Goal: Task Accomplishment & Management: Use online tool/utility

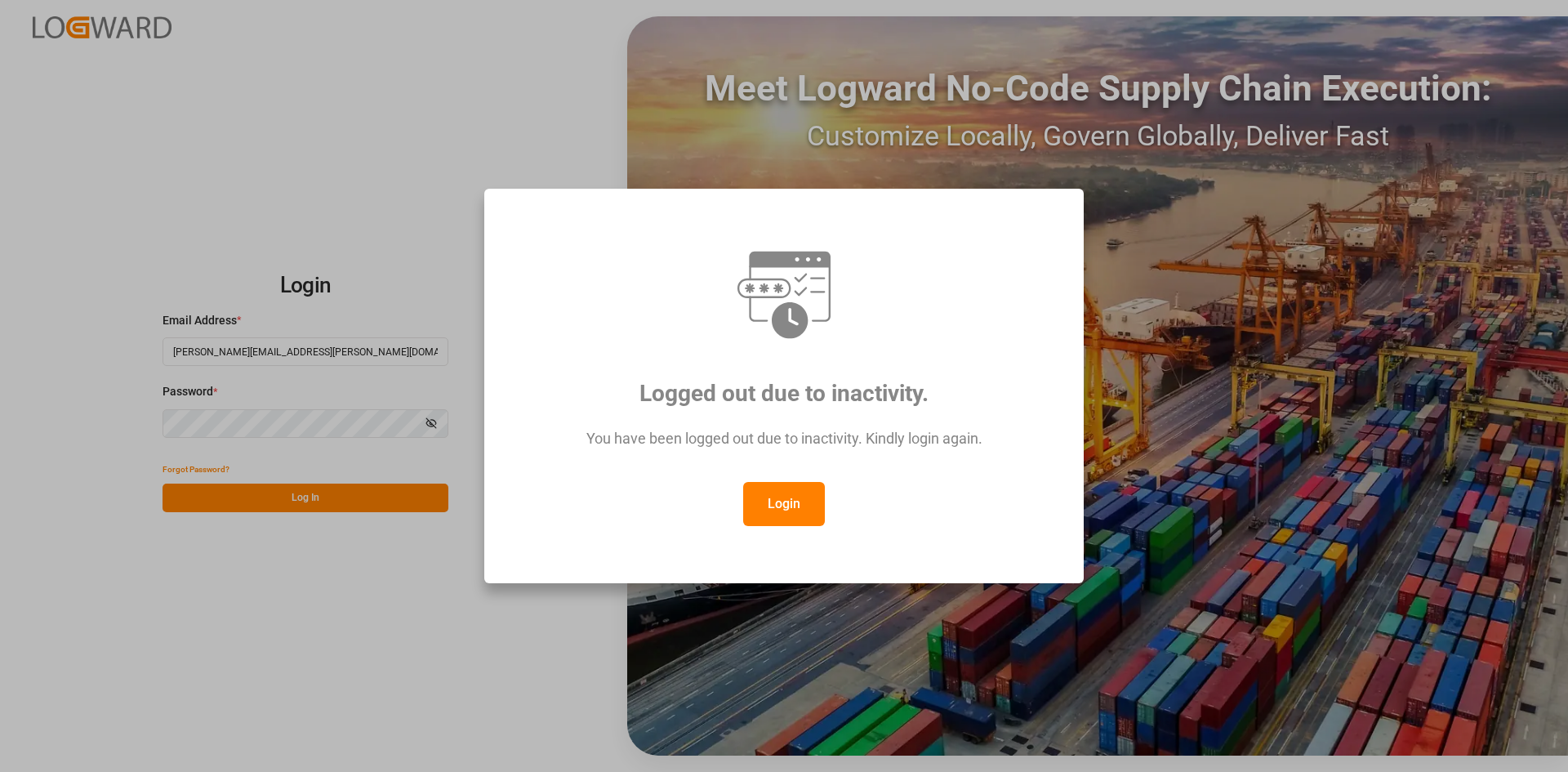
click at [790, 497] on button "Login" at bounding box center [784, 504] width 82 height 44
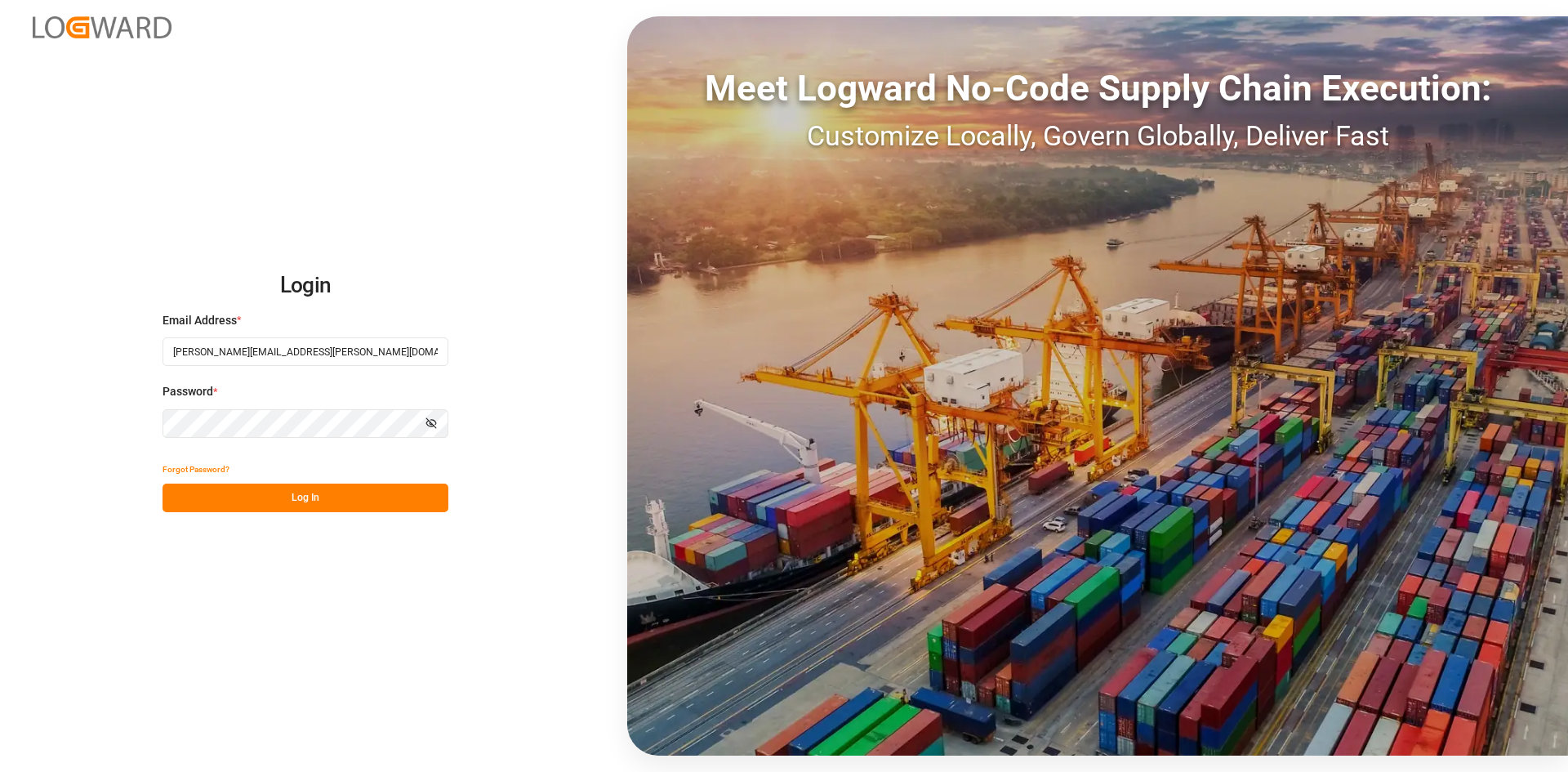
click at [381, 499] on button "Log In" at bounding box center [305, 497] width 286 height 29
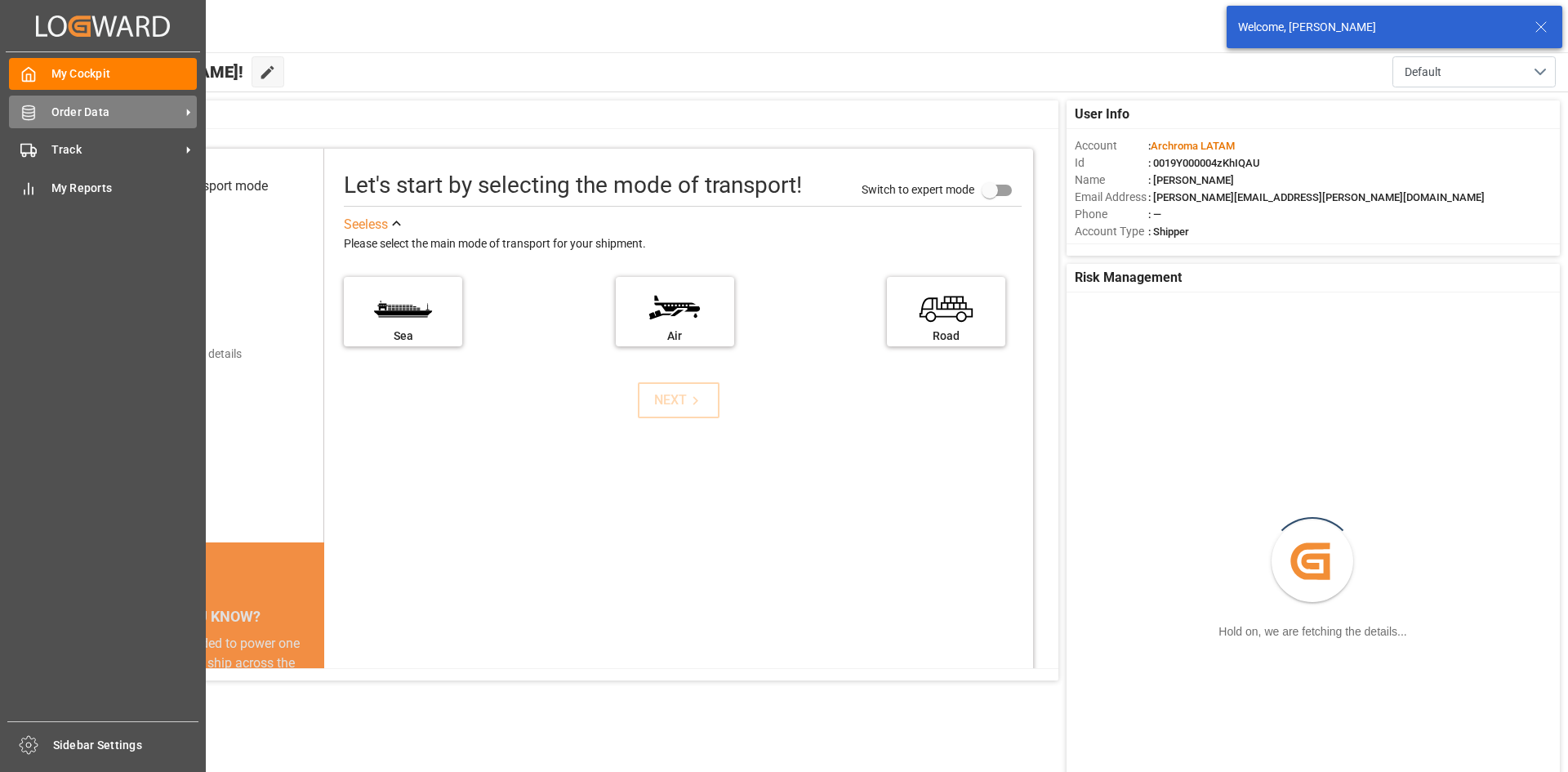
click at [69, 107] on span "Order Data" at bounding box center [116, 111] width 129 height 17
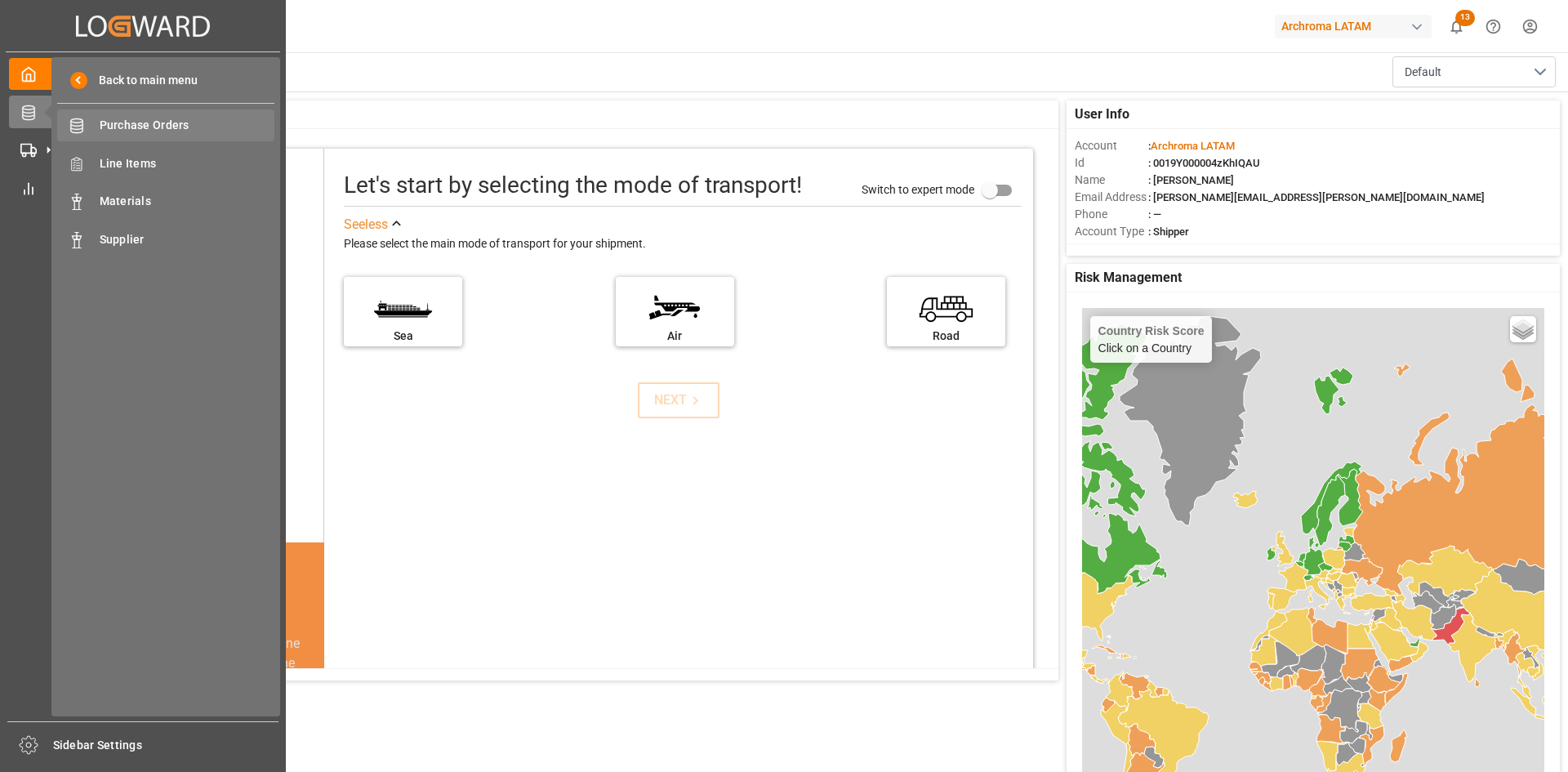
click at [131, 121] on span "Purchase Orders" at bounding box center [187, 124] width 176 height 17
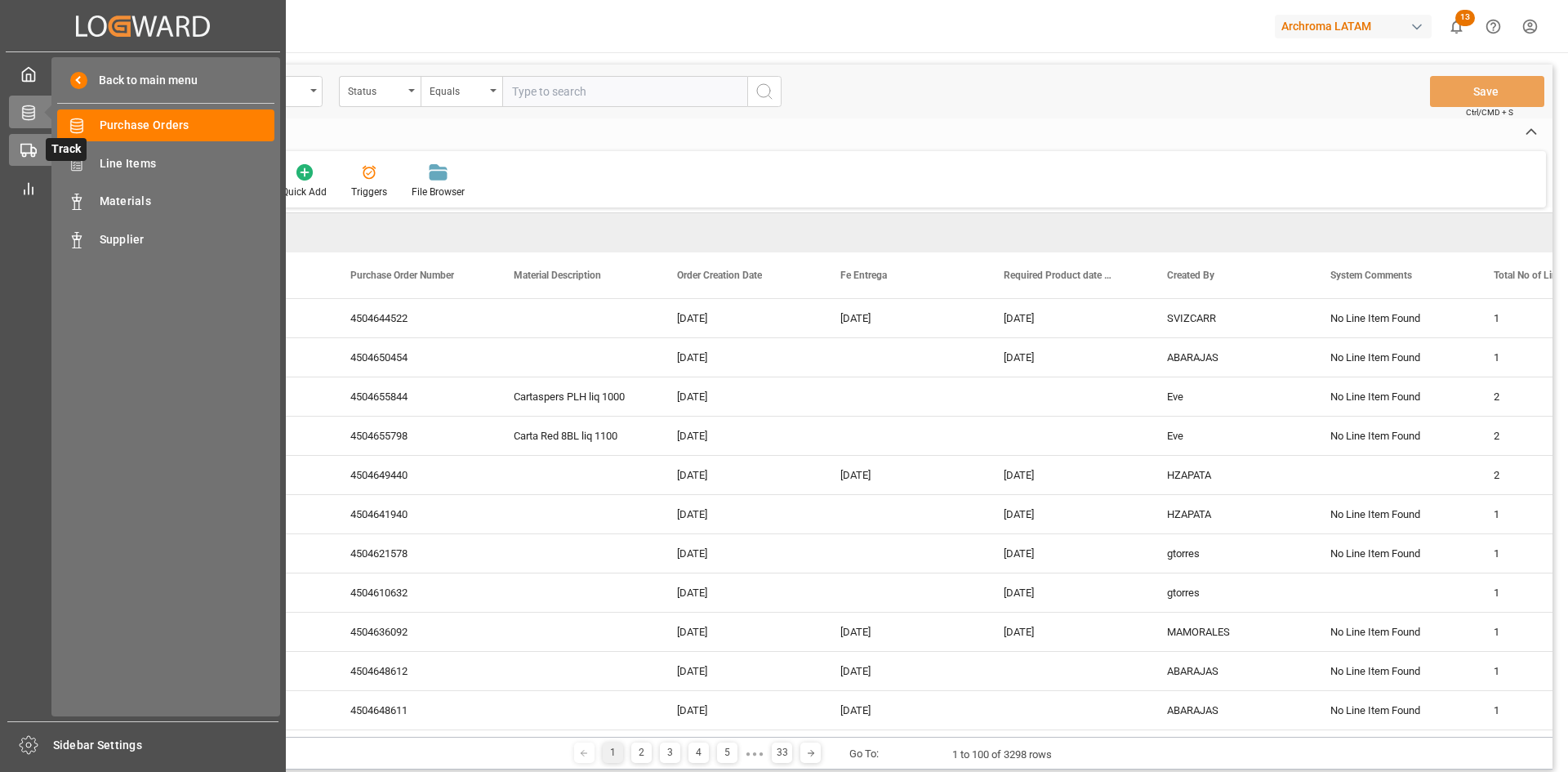
click at [25, 142] on icon at bounding box center [29, 150] width 16 height 16
click at [162, 138] on div "Container Schema Container Schema" at bounding box center [166, 125] width 218 height 32
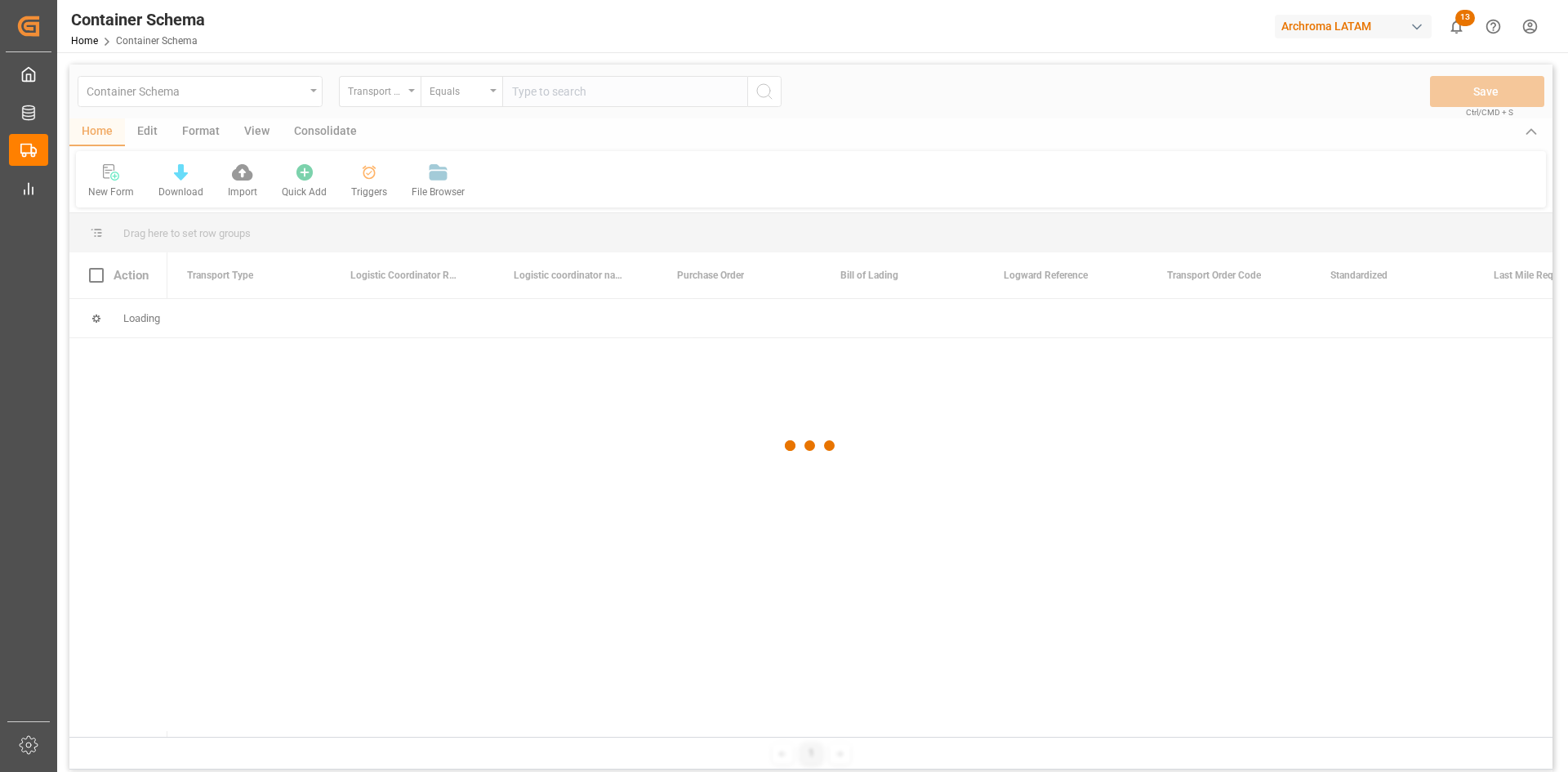
click at [396, 96] on div at bounding box center [811, 446] width 1483 height 762
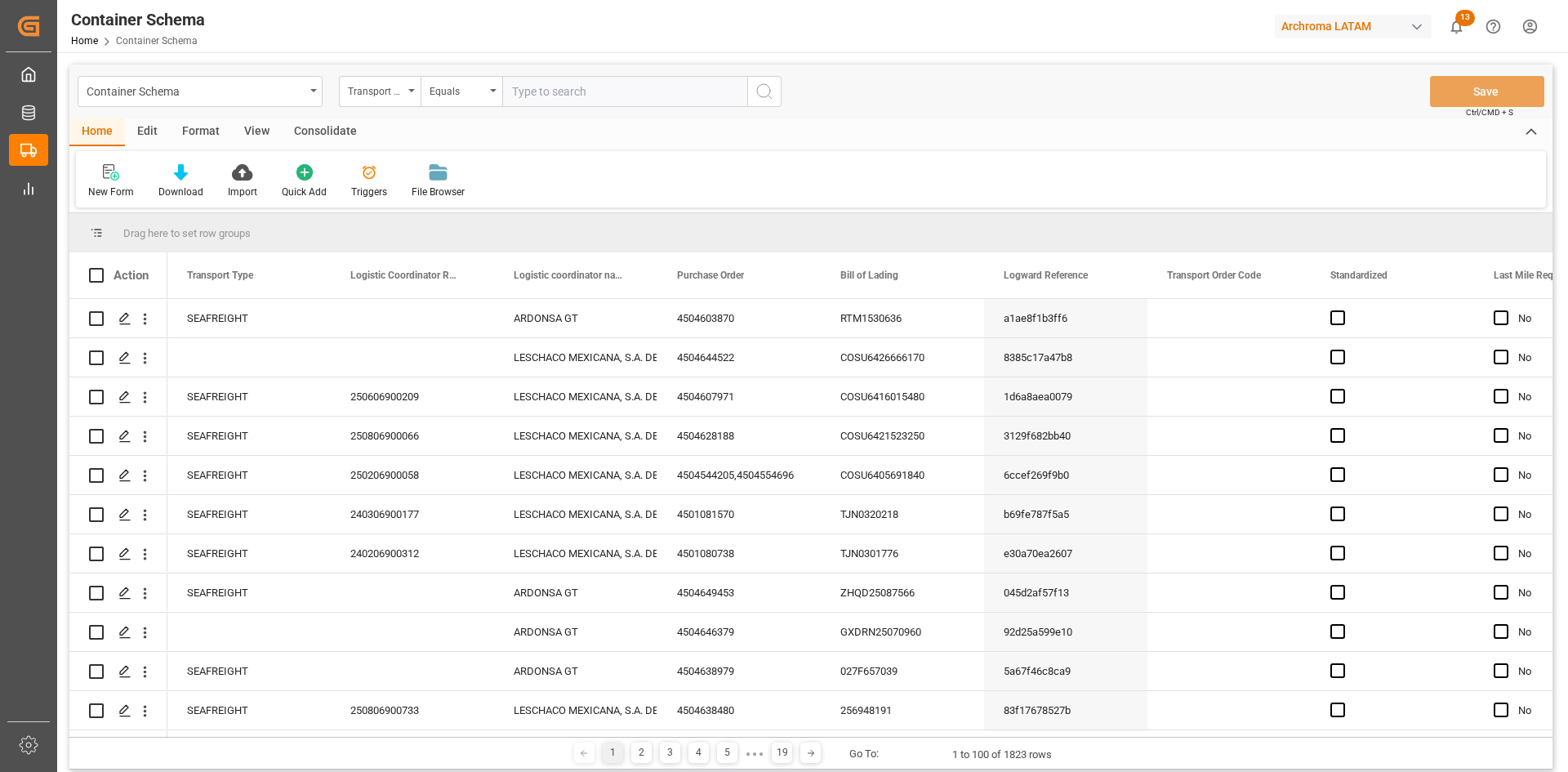
click at [396, 95] on div "Transport Type" at bounding box center [376, 90] width 56 height 19
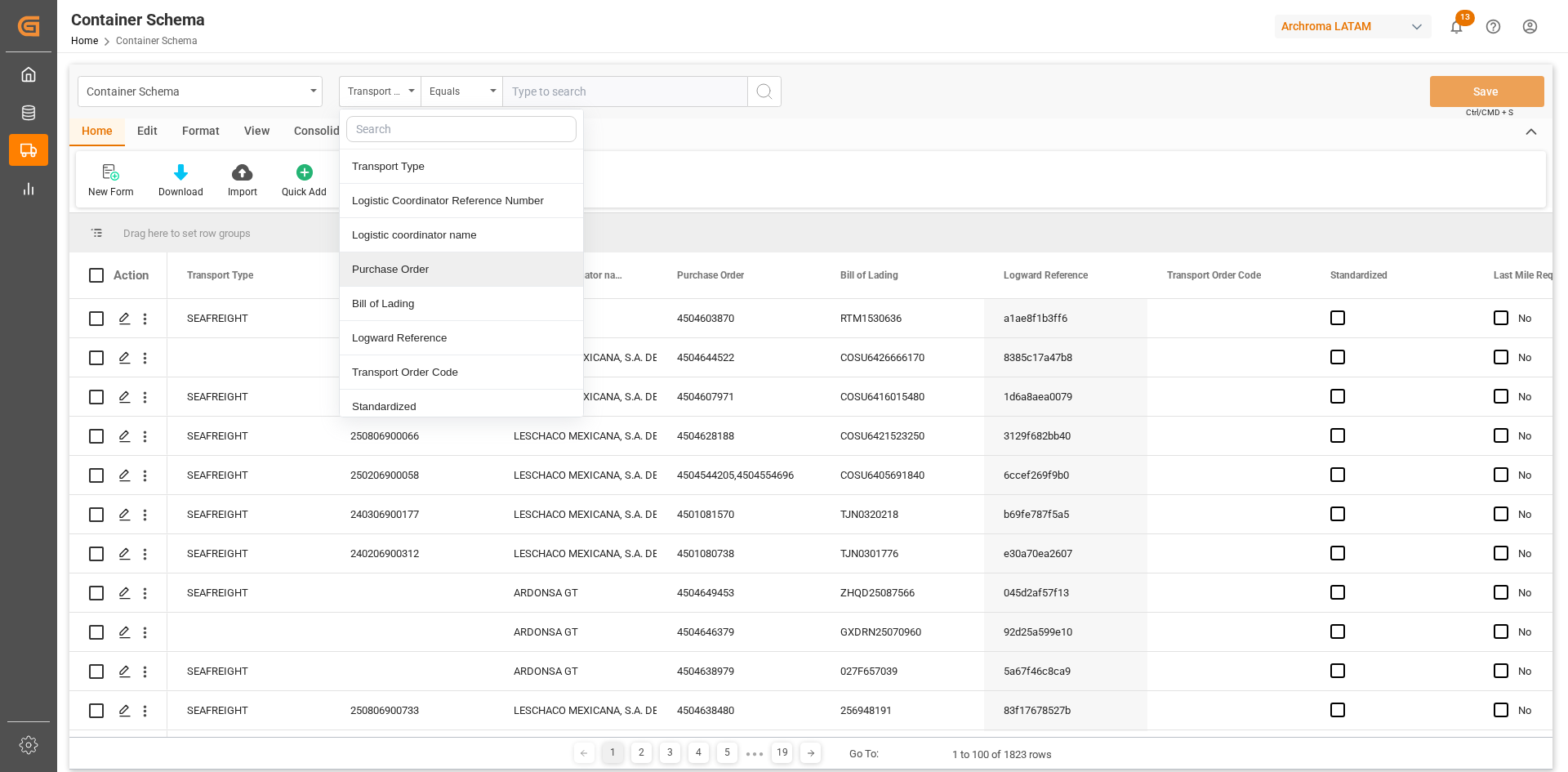
click at [430, 264] on div "Purchase Order" at bounding box center [461, 270] width 244 height 35
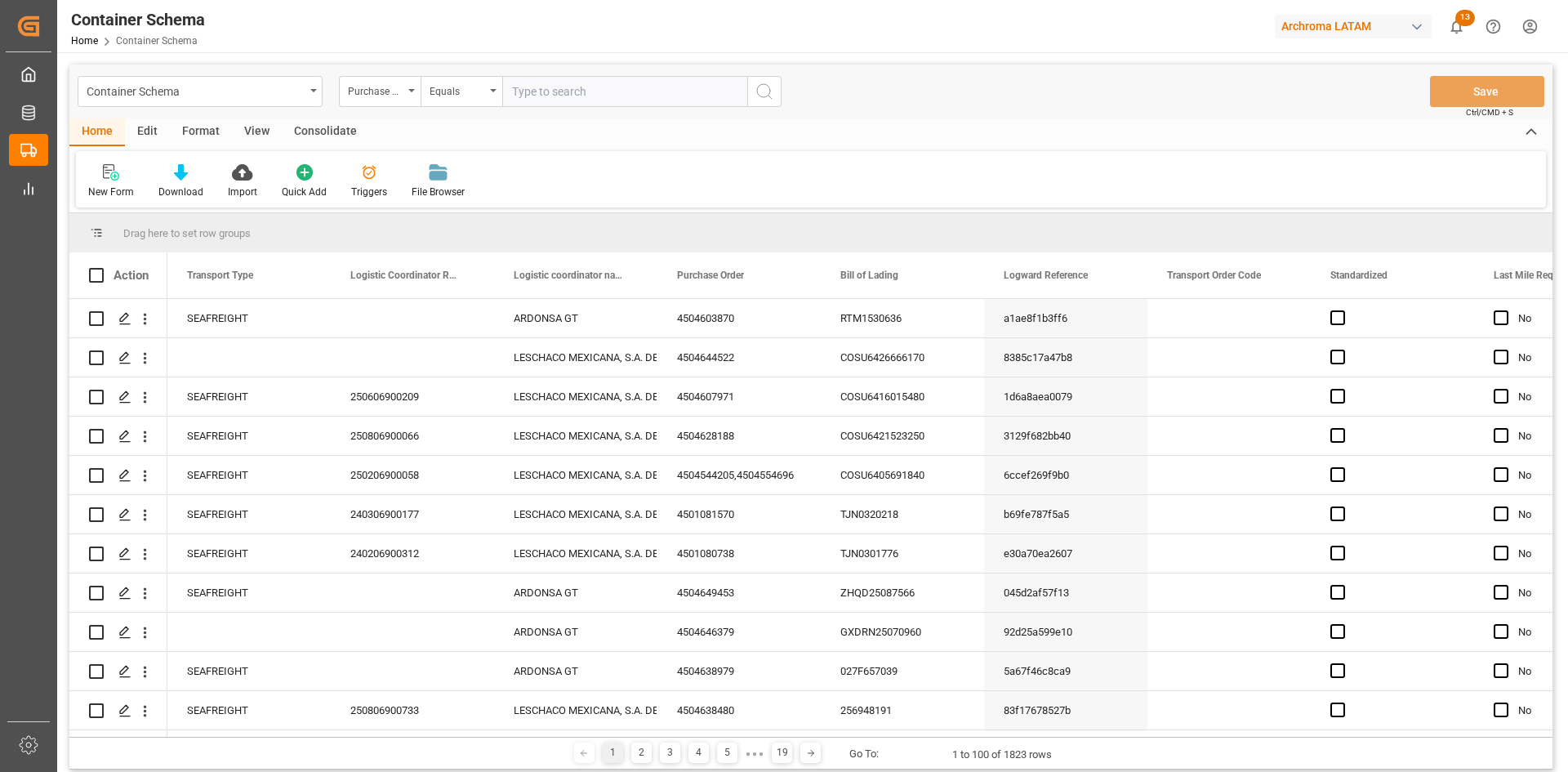
click at [559, 94] on input "text" at bounding box center [624, 91] width 245 height 31
paste input "4504641440"
type input "4504641440"
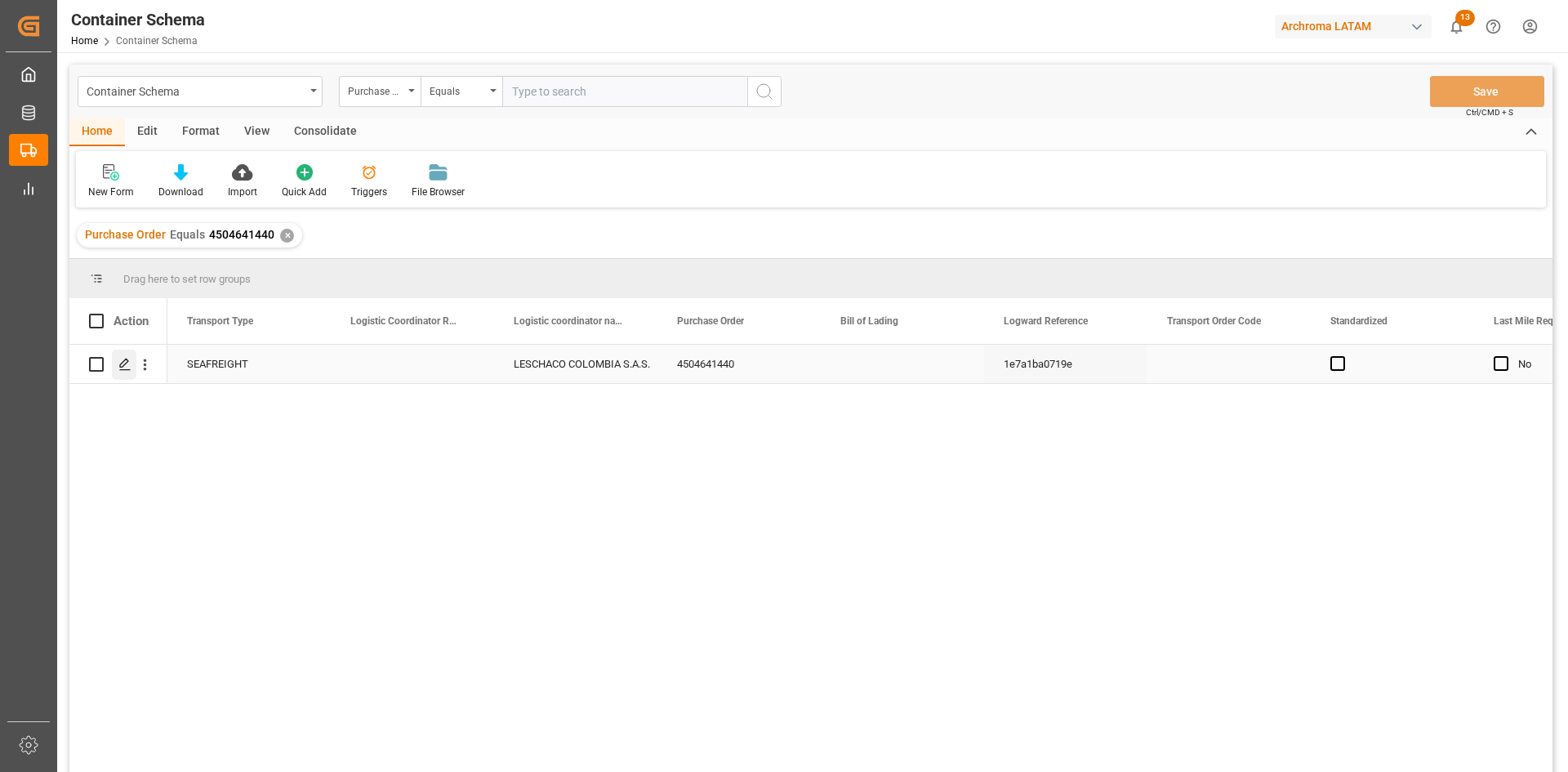
click at [121, 368] on polygon "Press SPACE to select this row." at bounding box center [124, 363] width 8 height 8
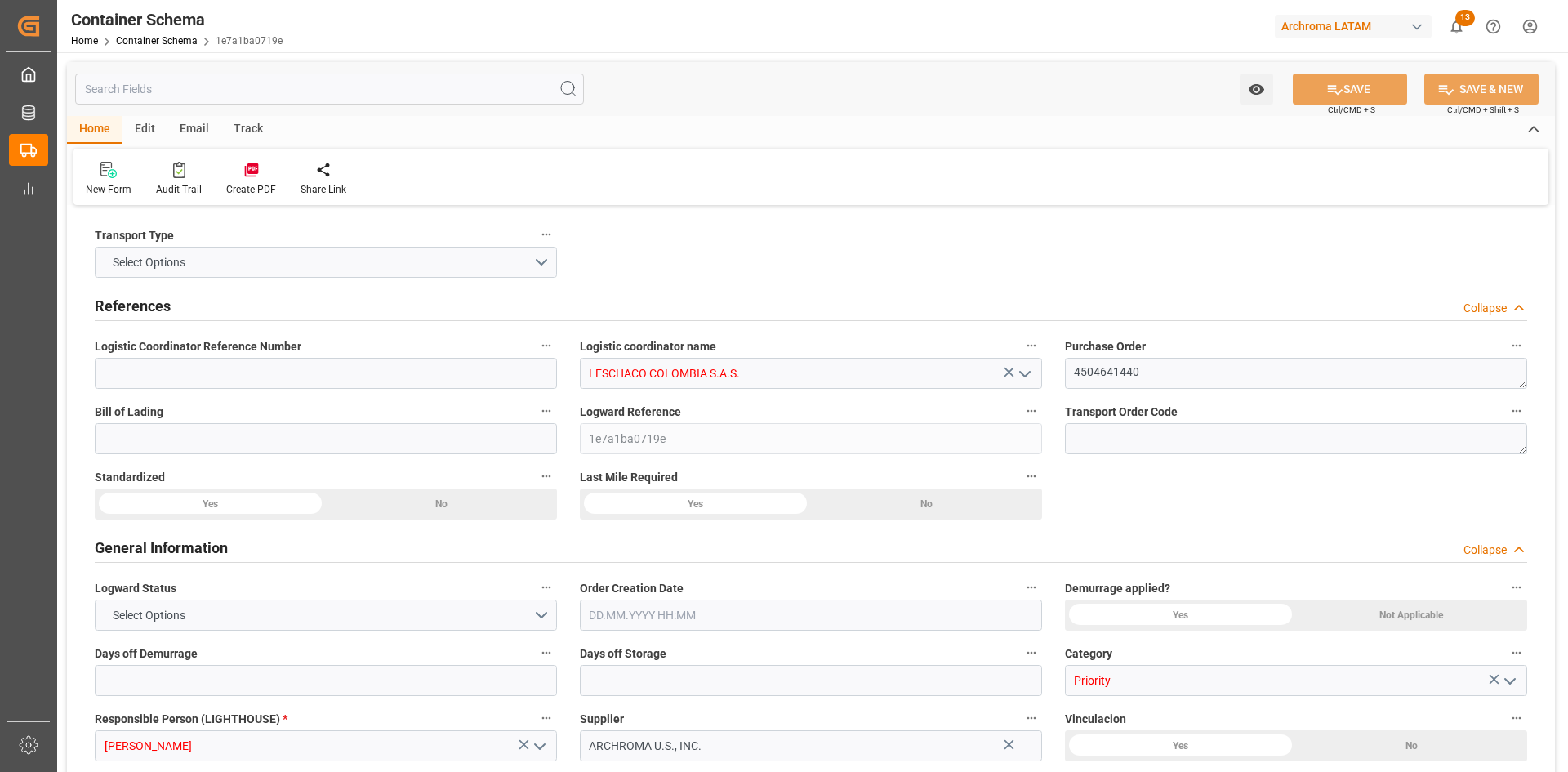
type input "0"
type input "1"
type input "18"
type input "18000"
type input "19044"
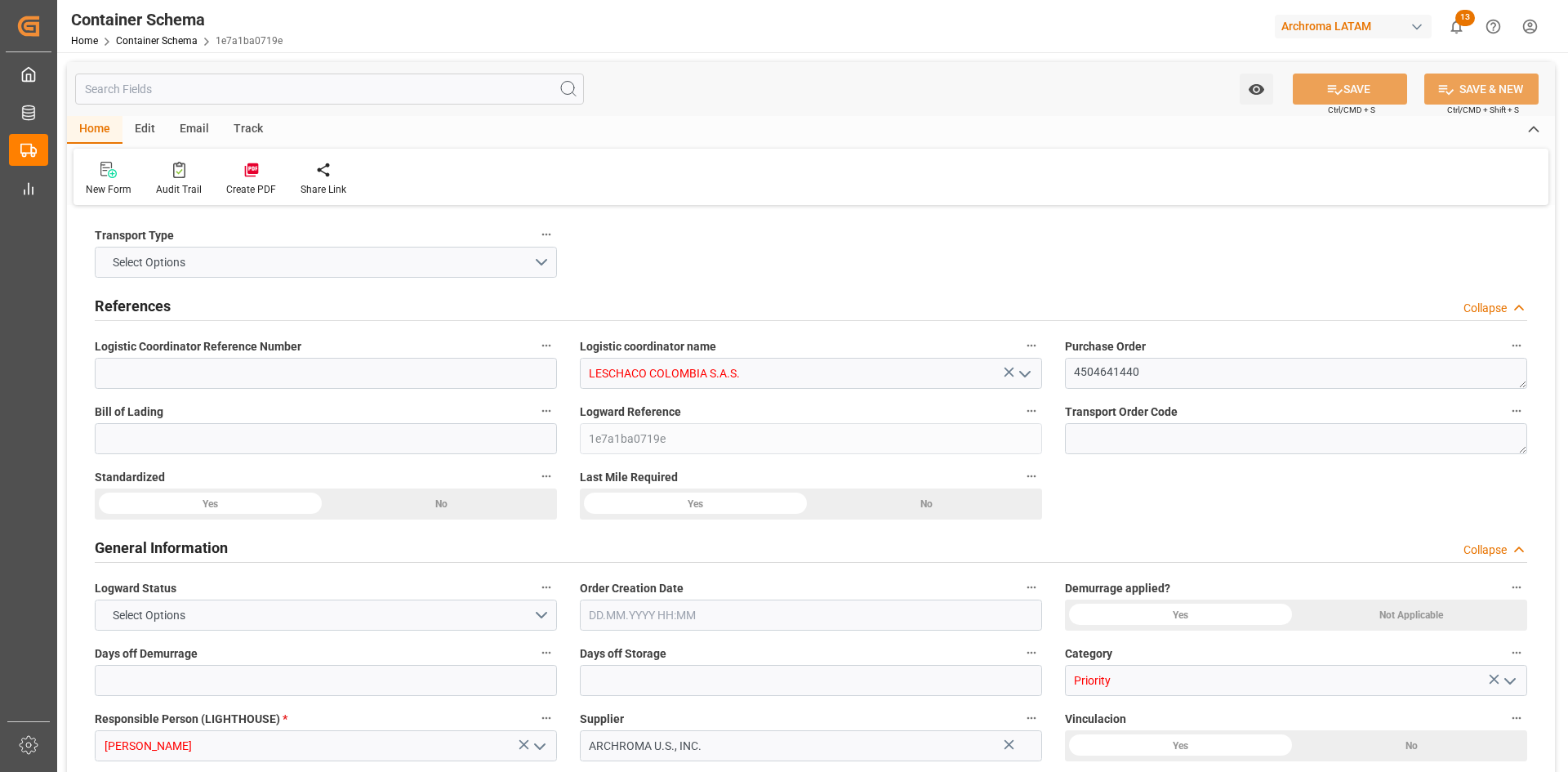
type input "Hapag [PERSON_NAME]"
type input "Hapag [PERSON_NAME] Aktiengesellschaft"
type input "USCHS"
type input "COCTG"
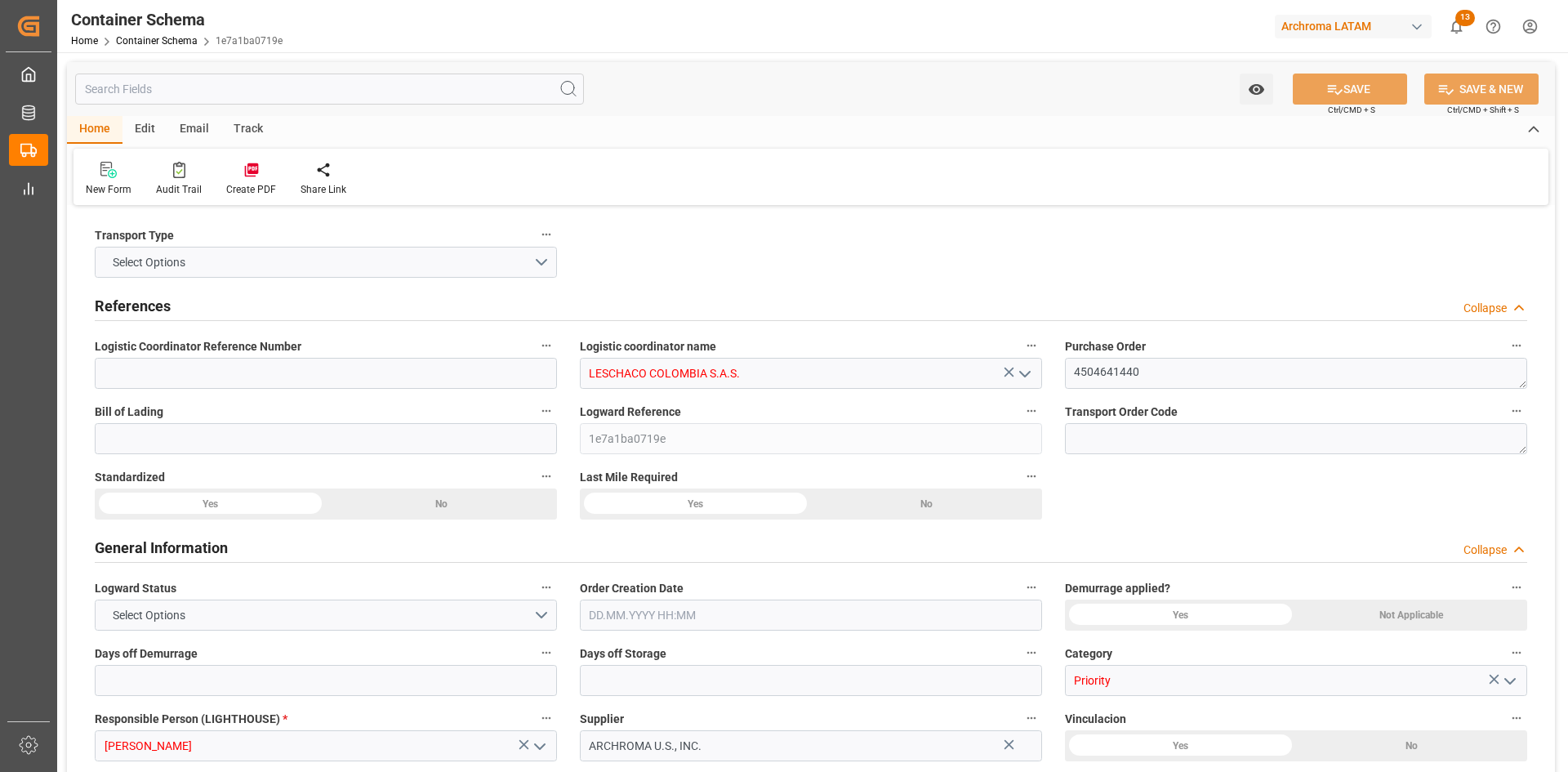
type input "9301809"
type input "[DATE] 00:00"
type input "[DATE]"
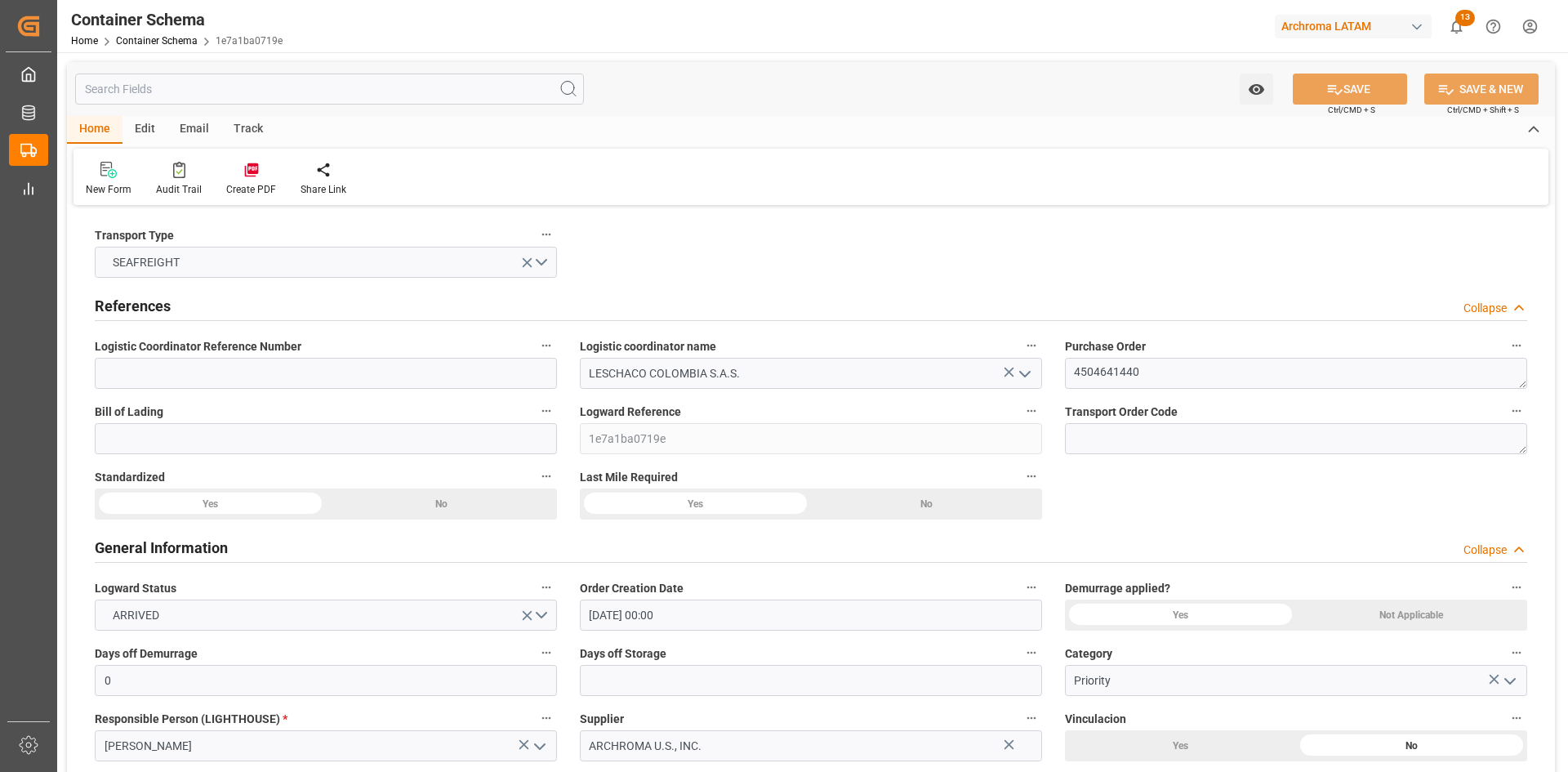
type input "[DATE] 00:00"
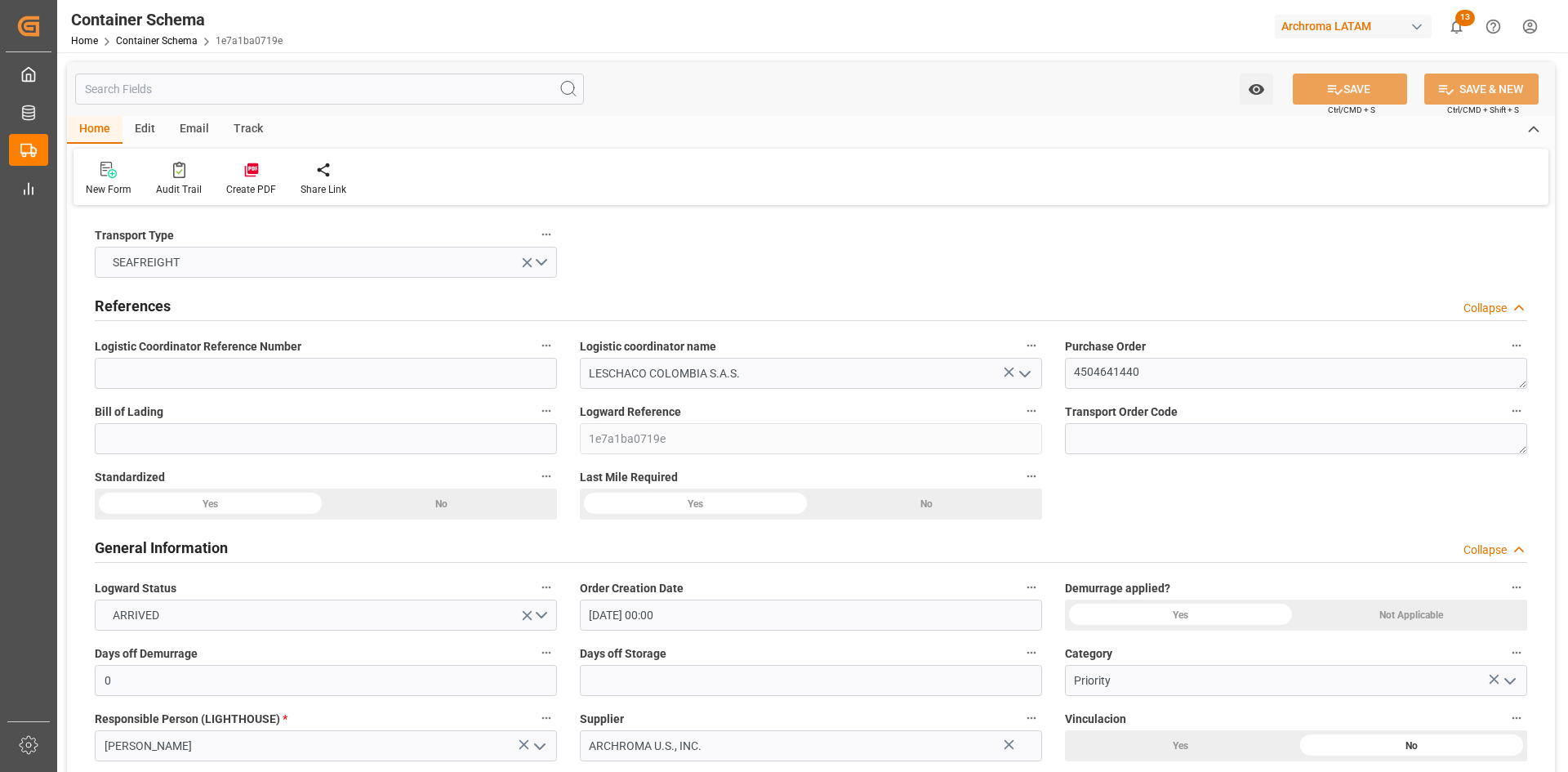
type input "[DATE] 00:00"
click at [425, 376] on input at bounding box center [325, 373] width 462 height 31
paste input "210200807025"
click at [1377, 84] on button "SAVE" at bounding box center [1349, 89] width 114 height 31
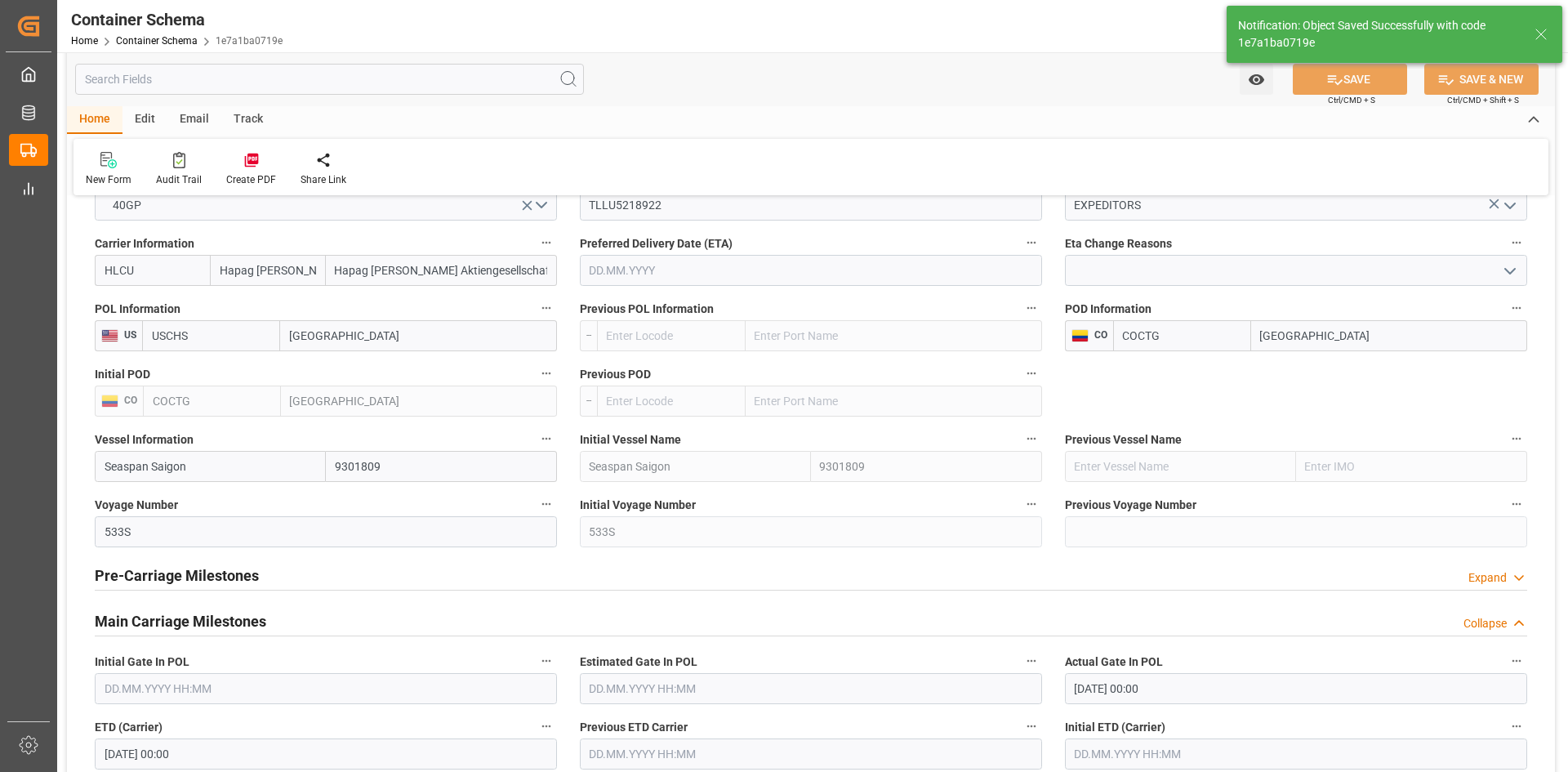
type input "210200807025"
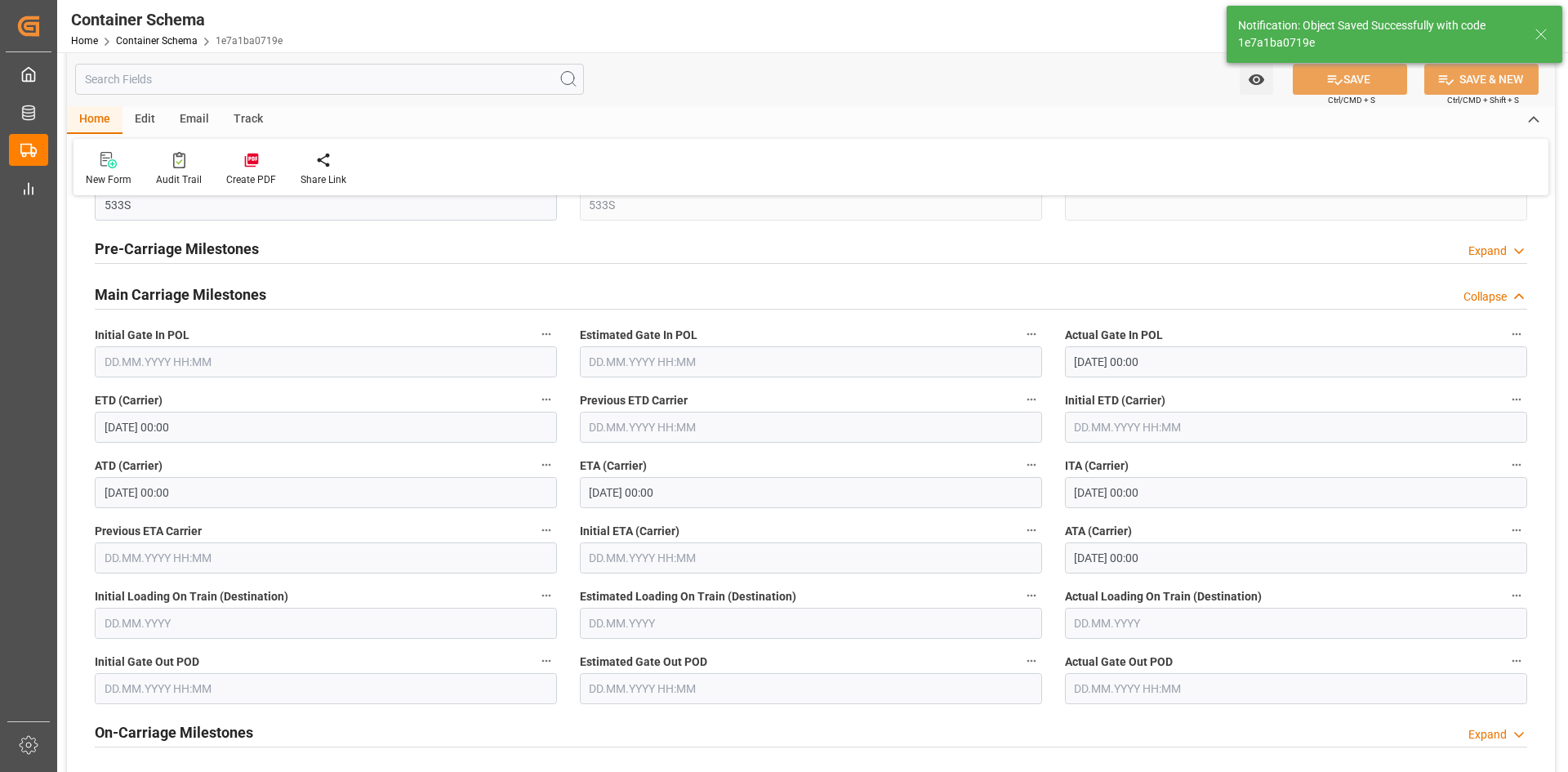
scroll to position [2043, 0]
